Goal: Information Seeking & Learning: Learn about a topic

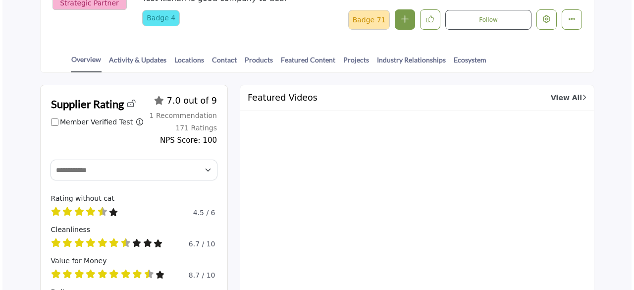
scroll to position [149, 0]
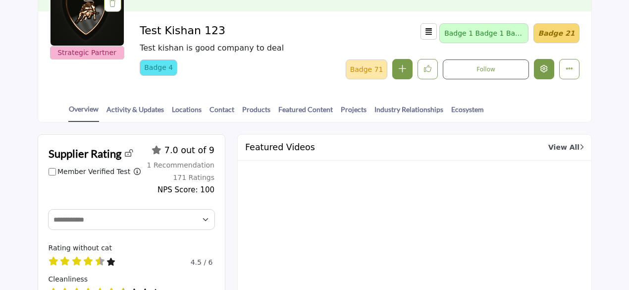
click at [544, 66] on icon "Edit company" at bounding box center [543, 68] width 7 height 7
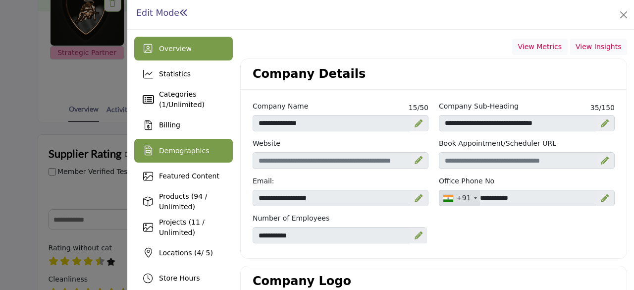
click at [179, 149] on span "Demographics" at bounding box center [184, 151] width 50 height 8
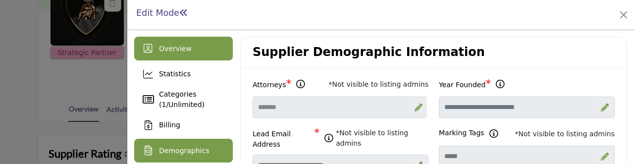
click at [182, 44] on div "Overview" at bounding box center [175, 49] width 33 height 10
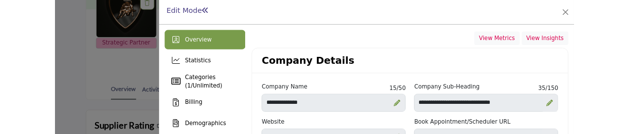
scroll to position [99, 0]
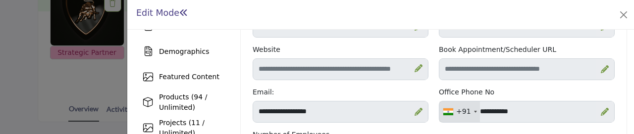
click at [120, 76] on div at bounding box center [317, 67] width 634 height 134
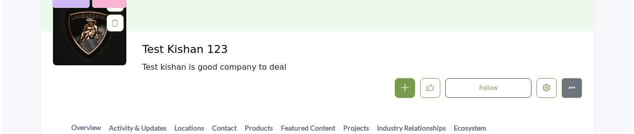
scroll to position [99, 0]
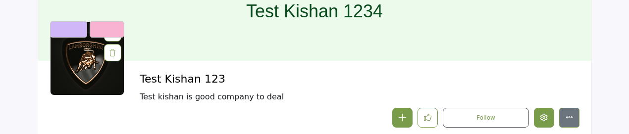
click at [545, 117] on icon "Edit company" at bounding box center [543, 117] width 7 height 7
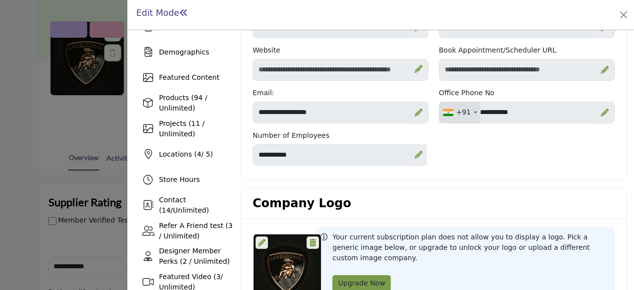
scroll to position [50, 0]
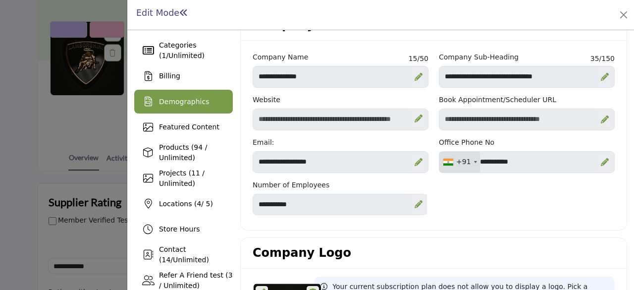
click at [173, 100] on span "Demographics" at bounding box center [184, 102] width 50 height 8
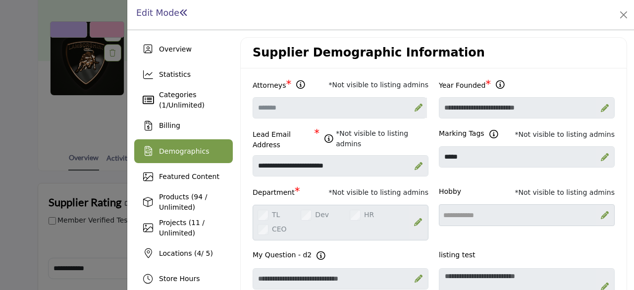
click at [414, 103] on icon at bounding box center [418, 107] width 8 height 8
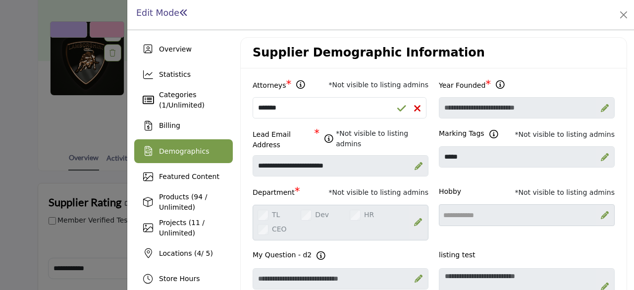
click at [413, 103] on icon at bounding box center [416, 108] width 7 height 10
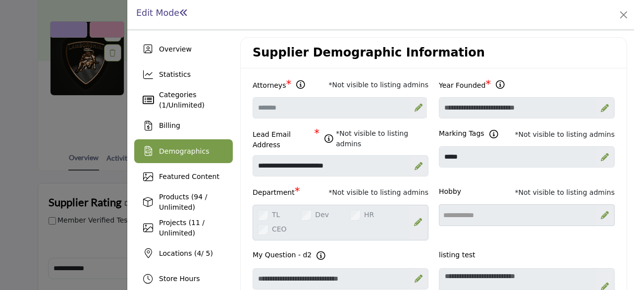
click at [414, 108] on icon at bounding box center [418, 107] width 8 height 8
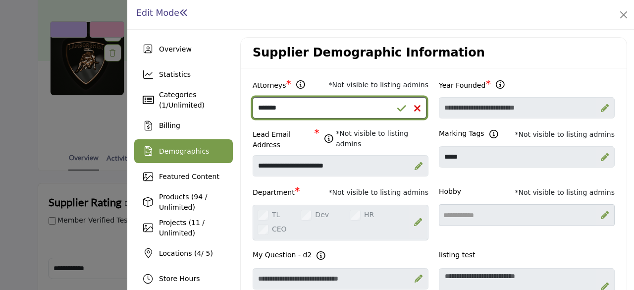
click at [323, 109] on select "**********" at bounding box center [340, 107] width 174 height 21
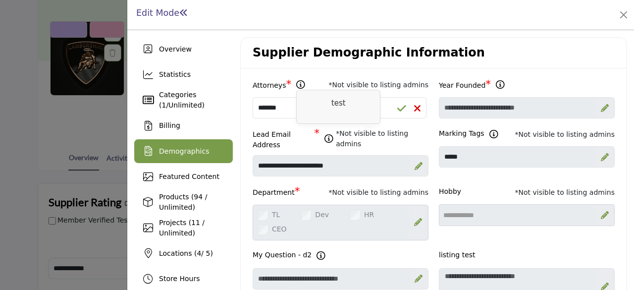
click at [296, 85] on icon at bounding box center [300, 83] width 9 height 12
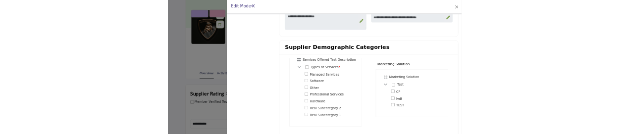
scroll to position [545, 0]
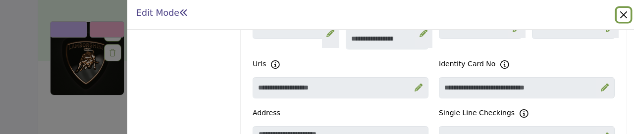
click at [619, 16] on button "Close" at bounding box center [624, 15] width 14 height 14
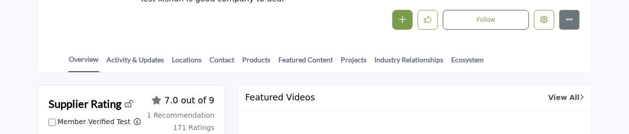
scroll to position [198, 0]
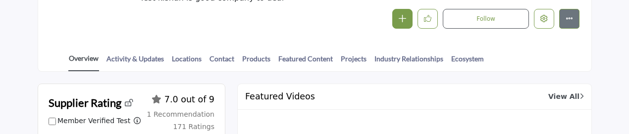
click at [94, 58] on link "Overview" at bounding box center [83, 62] width 31 height 18
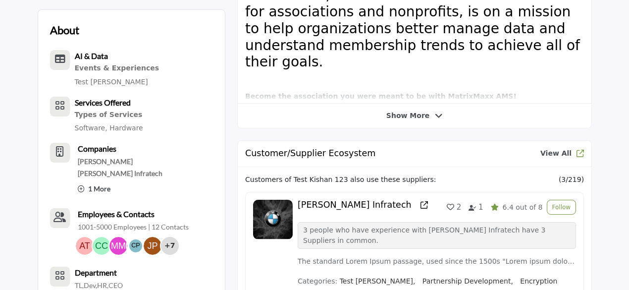
scroll to position [644, 0]
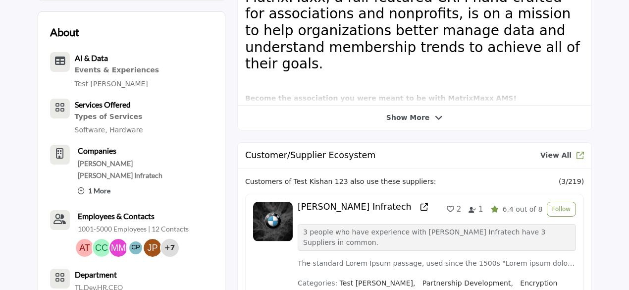
click at [81, 134] on icon at bounding box center [81, 190] width 7 height 7
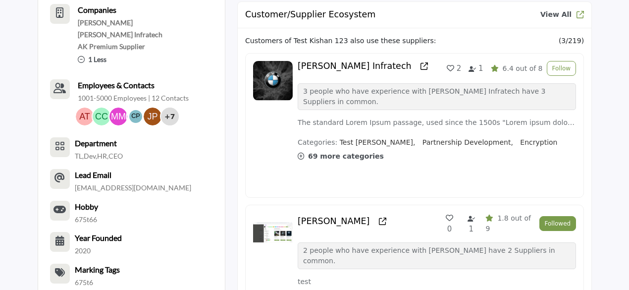
scroll to position [792, 0]
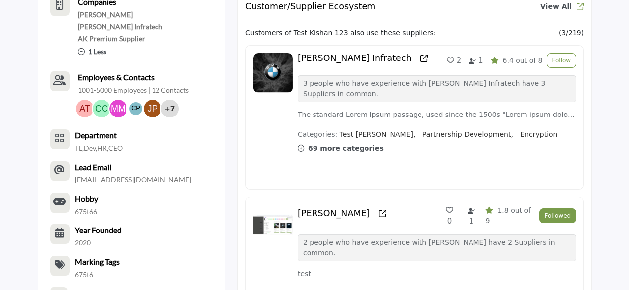
click at [161, 89] on p "1001-5000 Employees | 12 Contacts" at bounding box center [133, 90] width 111 height 10
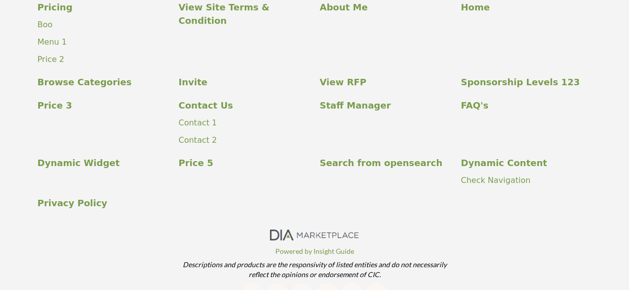
scroll to position [1327, 0]
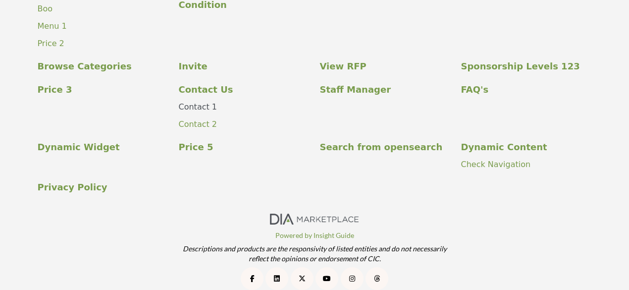
click at [200, 102] on link "Contact 1" at bounding box center [198, 106] width 39 height 9
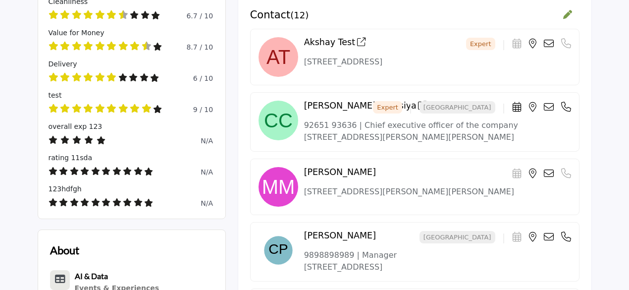
scroll to position [436, 0]
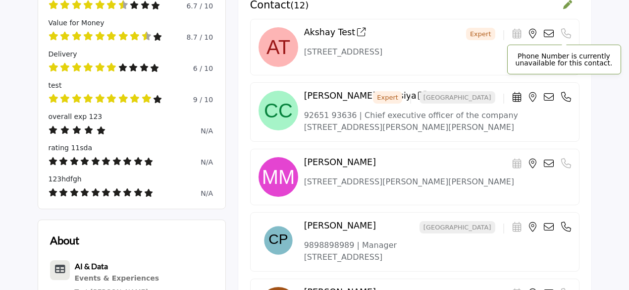
click at [562, 32] on icon at bounding box center [566, 34] width 10 height 10
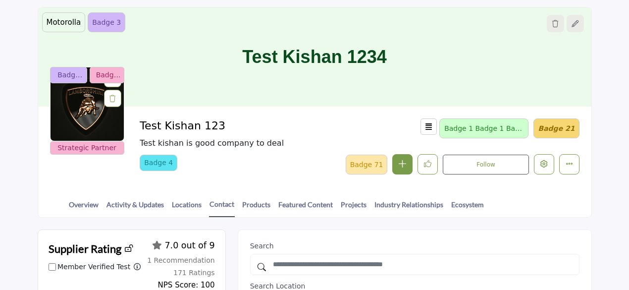
scroll to position [0, 0]
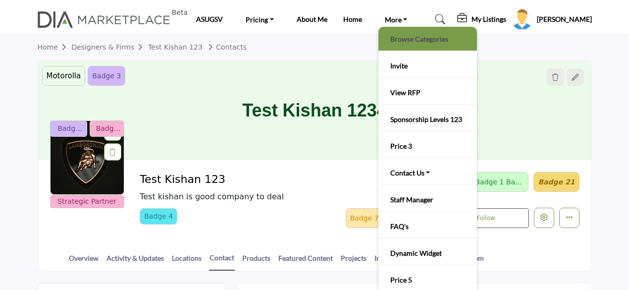
click at [398, 38] on link "Browse Categories" at bounding box center [427, 39] width 89 height 14
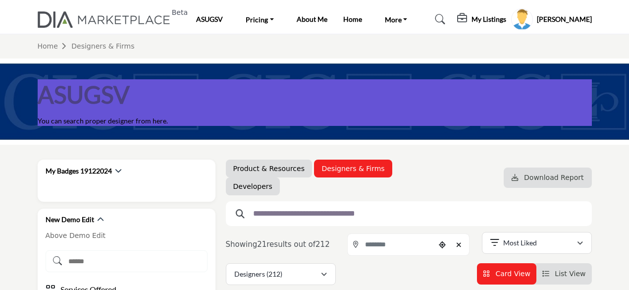
click at [321, 209] on input "text" at bounding box center [405, 213] width 314 height 13
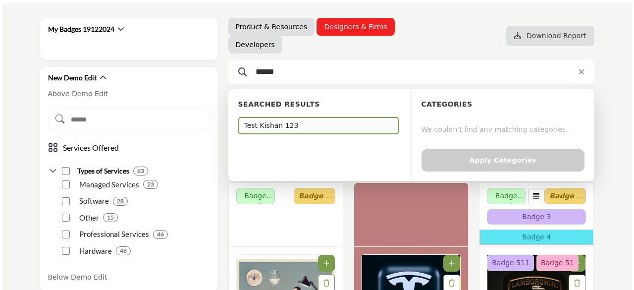
scroll to position [149, 0]
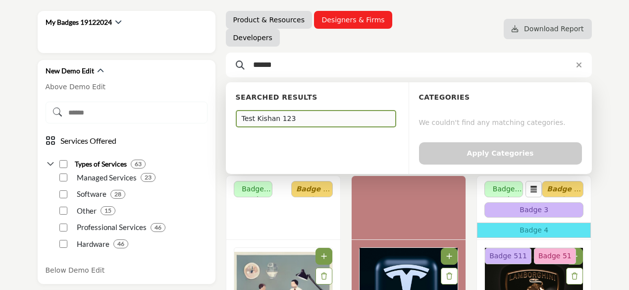
type input "******"
click at [279, 118] on div "Test Kishan 123" at bounding box center [316, 118] width 160 height 17
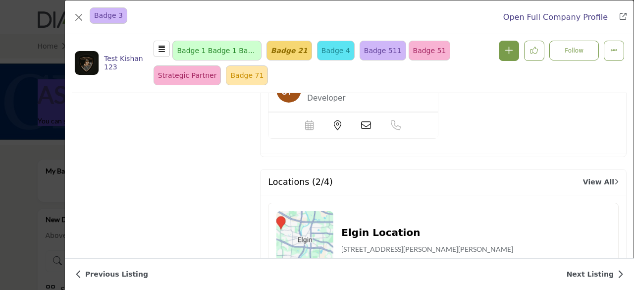
scroll to position [2963, 0]
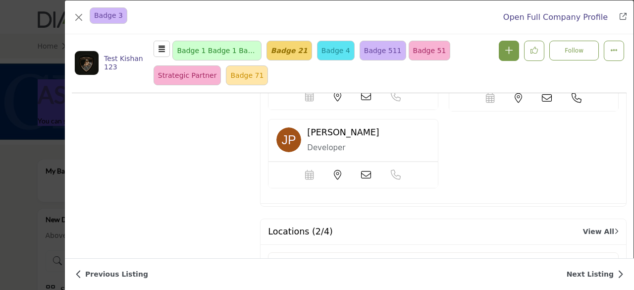
click at [598, 276] on link "Next Listing" at bounding box center [594, 274] width 57 height 10
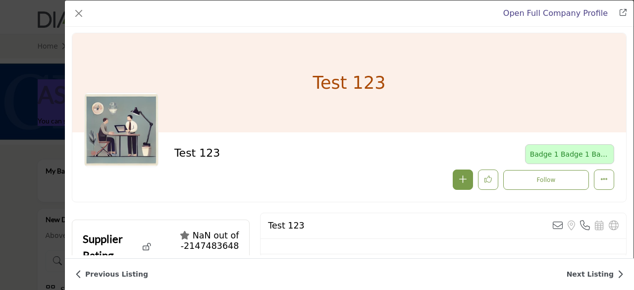
scroll to position [0, 0]
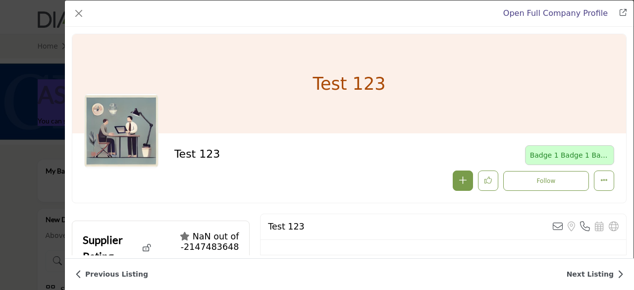
click at [94, 272] on link "Previous Listing" at bounding box center [111, 274] width 73 height 10
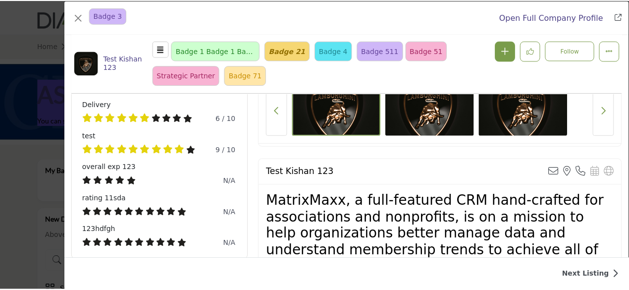
scroll to position [455, 0]
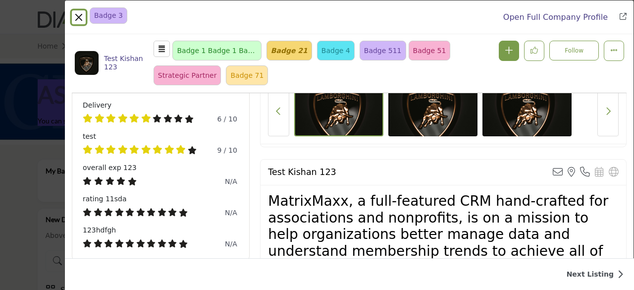
click at [75, 15] on button "Close" at bounding box center [79, 17] width 14 height 14
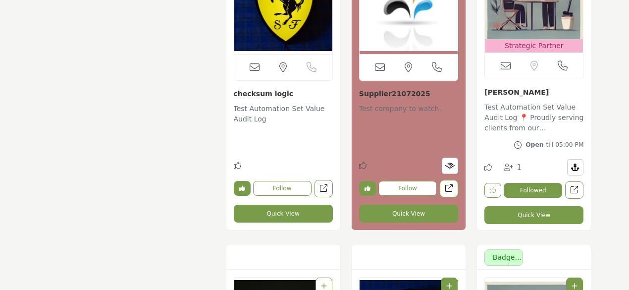
scroll to position [7007, 0]
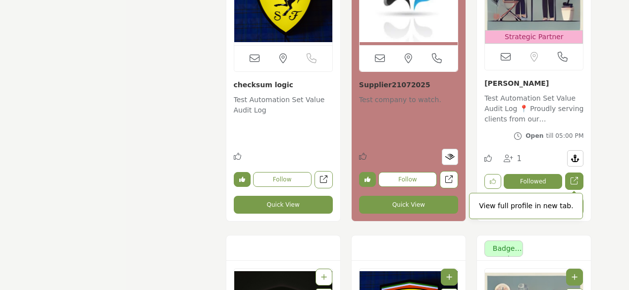
click at [574, 177] on icon "Open chintan-lalbhai in new tab" at bounding box center [573, 180] width 7 height 7
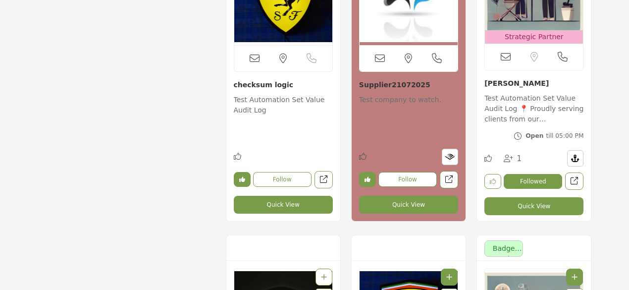
click at [510, 81] on link "[PERSON_NAME]" at bounding box center [516, 83] width 64 height 8
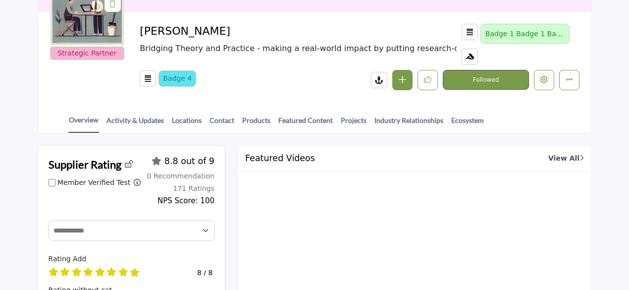
scroll to position [65, 0]
